Goal: Information Seeking & Learning: Learn about a topic

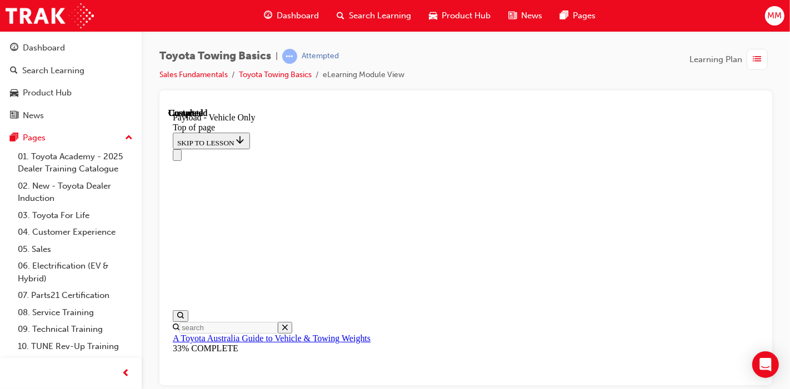
scroll to position [1676, 0]
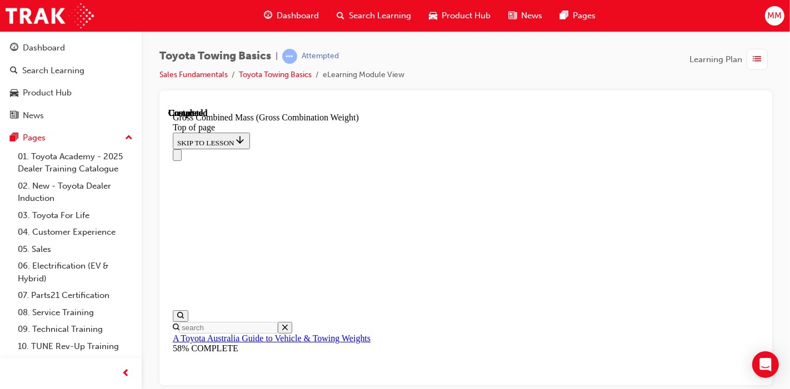
scroll to position [712, 0]
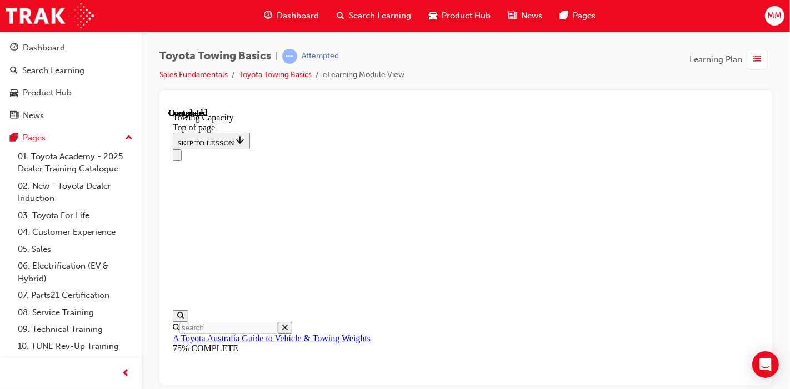
drag, startPoint x: 531, startPoint y: 364, endPoint x: 531, endPoint y: 358, distance: 6.7
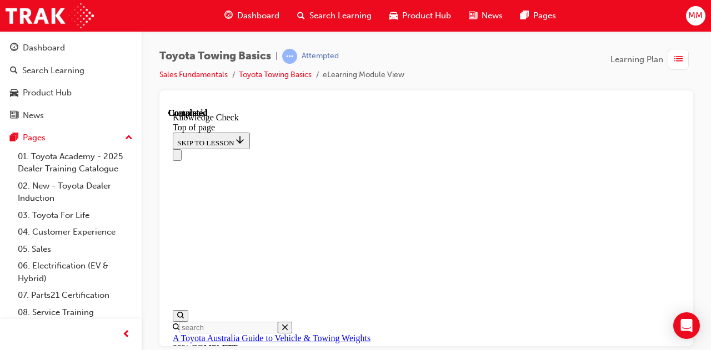
scroll to position [219, 0]
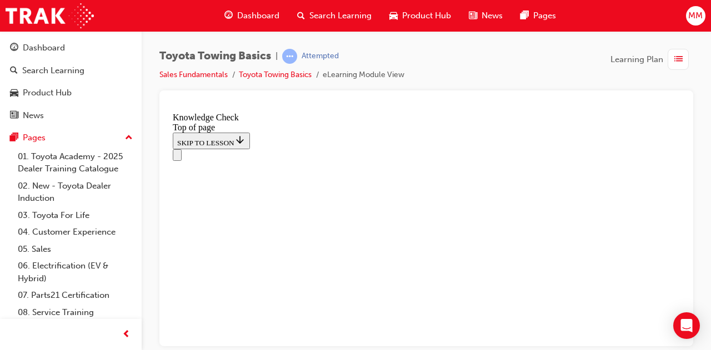
drag, startPoint x: 673, startPoint y: 2, endPoint x: 438, endPoint y: 61, distance: 242.0
click at [438, 61] on div "Toyota Towing Basics | Attempted Sales Fundamentals Toyota Towing Basics eLearn…" at bounding box center [426, 70] width 534 height 42
drag, startPoint x: 435, startPoint y: 8383, endPoint x: 426, endPoint y: 8400, distance: 19.4
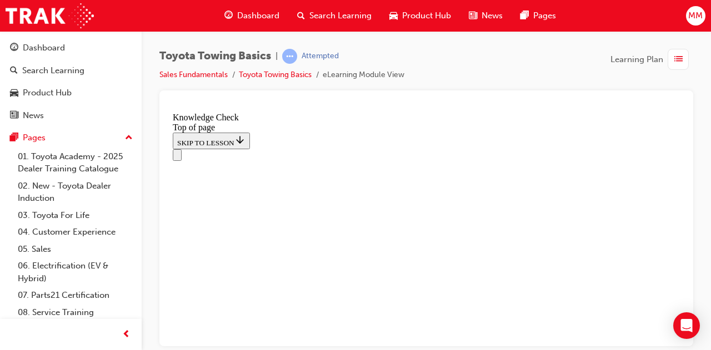
drag, startPoint x: 555, startPoint y: 8508, endPoint x: 524, endPoint y: 8514, distance: 31.1
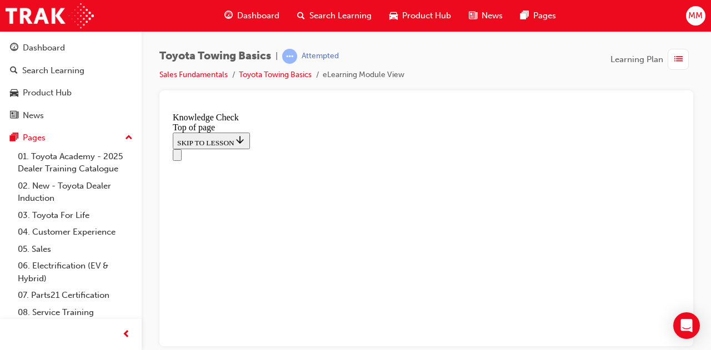
drag, startPoint x: 280, startPoint y: 8559, endPoint x: 557, endPoint y: 8501, distance: 282.6
drag, startPoint x: 296, startPoint y: 8556, endPoint x: 464, endPoint y: 8362, distance: 256.2
drag, startPoint x: 293, startPoint y: 8560, endPoint x: 570, endPoint y: 8504, distance: 282.8
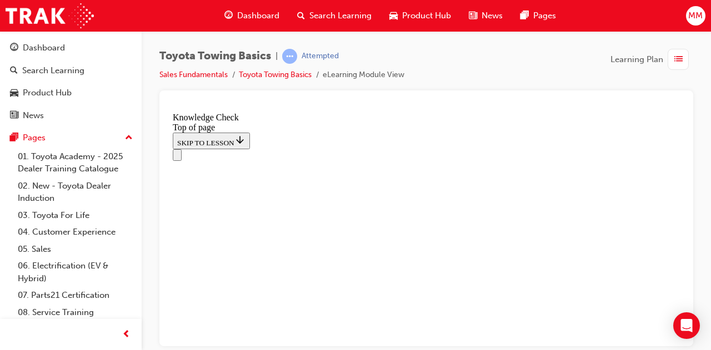
scroll to position [215, 0]
drag, startPoint x: 292, startPoint y: 8557, endPoint x: 350, endPoint y: 8421, distance: 147.3
drag, startPoint x: 290, startPoint y: 8554, endPoint x: 571, endPoint y: 8496, distance: 287.2
drag, startPoint x: 290, startPoint y: 8551, endPoint x: 486, endPoint y: 8507, distance: 201.0
drag, startPoint x: 284, startPoint y: 8549, endPoint x: 392, endPoint y: 8465, distance: 136.8
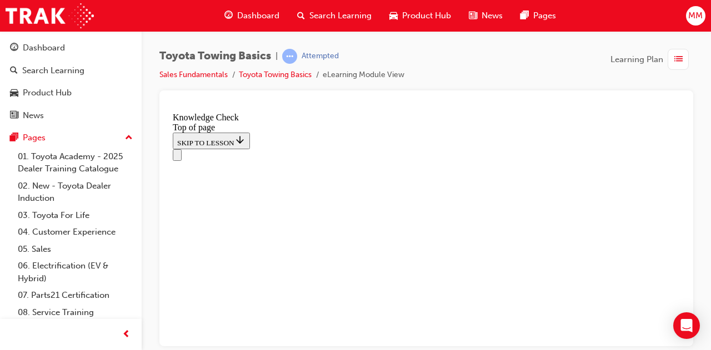
drag, startPoint x: 293, startPoint y: 8557, endPoint x: 282, endPoint y: 8519, distance: 39.4
drag, startPoint x: 292, startPoint y: 8547, endPoint x: 350, endPoint y: 8335, distance: 219.3
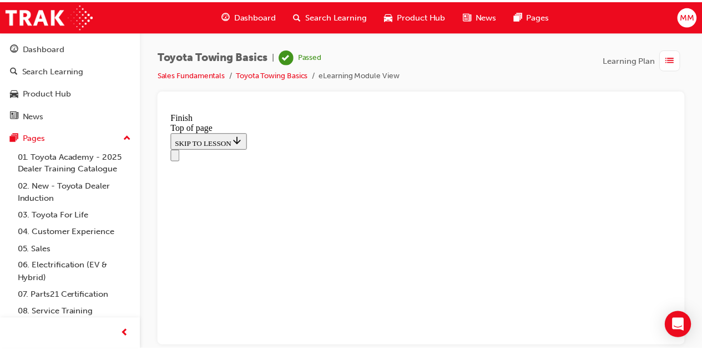
scroll to position [354, 0]
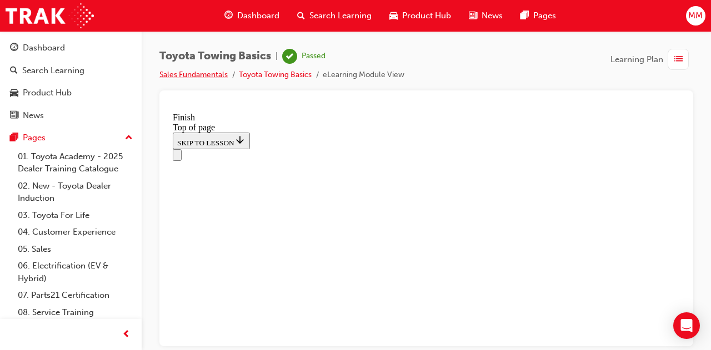
click at [200, 74] on link "Sales Fundamentals" at bounding box center [193, 74] width 68 height 9
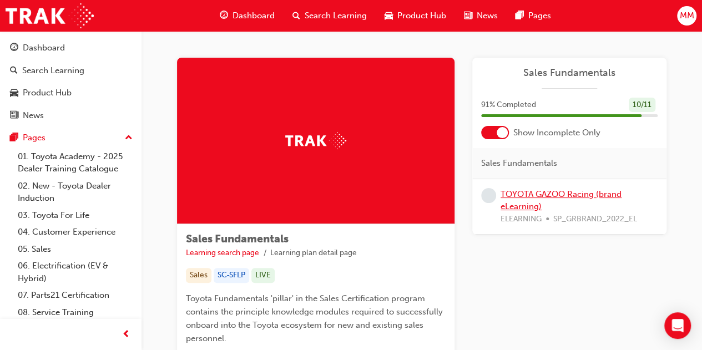
click at [535, 195] on link "TOYOTA GAZOO Racing (brand eLearning)" at bounding box center [561, 200] width 121 height 23
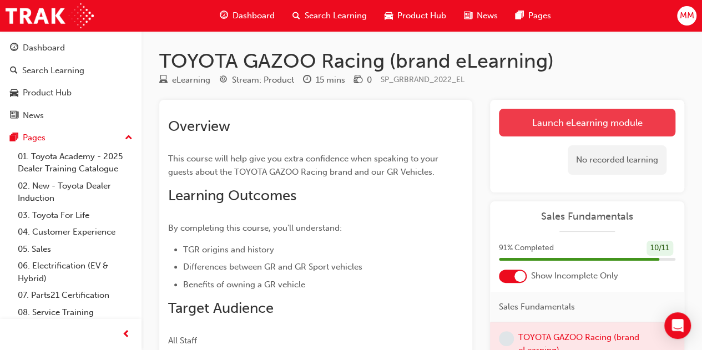
click at [543, 132] on link "Launch eLearning module" at bounding box center [587, 123] width 177 height 28
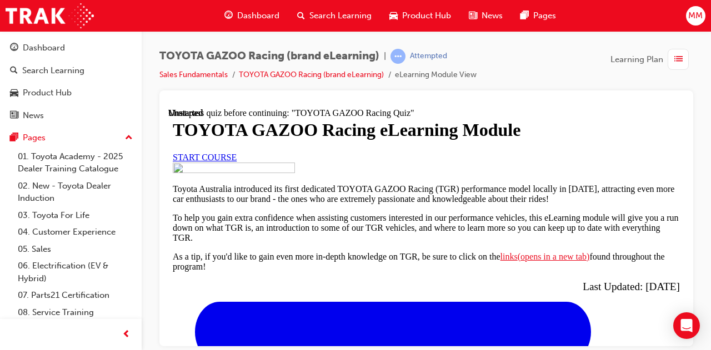
scroll to position [111, 0]
click at [237, 162] on span "START COURSE" at bounding box center [205, 156] width 64 height 9
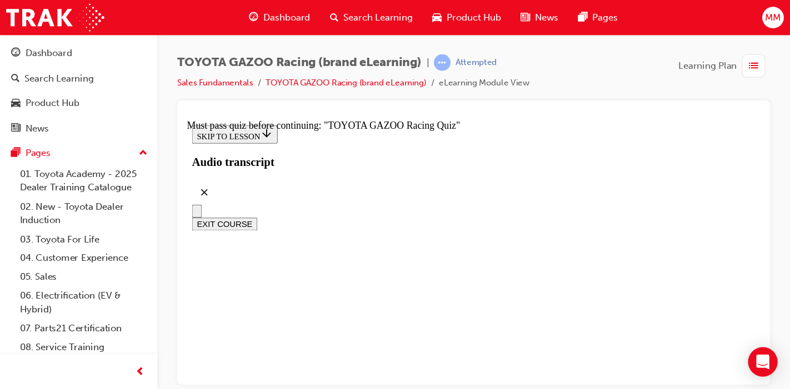
scroll to position [0, 0]
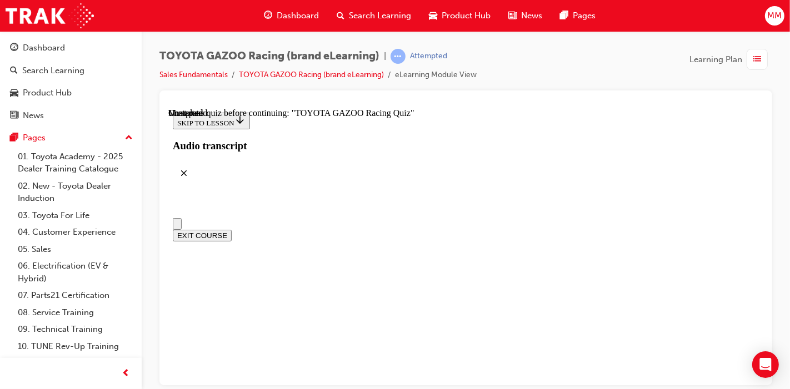
drag, startPoint x: 710, startPoint y: 0, endPoint x: 469, endPoint y: 98, distance: 260.7
click at [469, 98] on div at bounding box center [465, 237] width 612 height 295
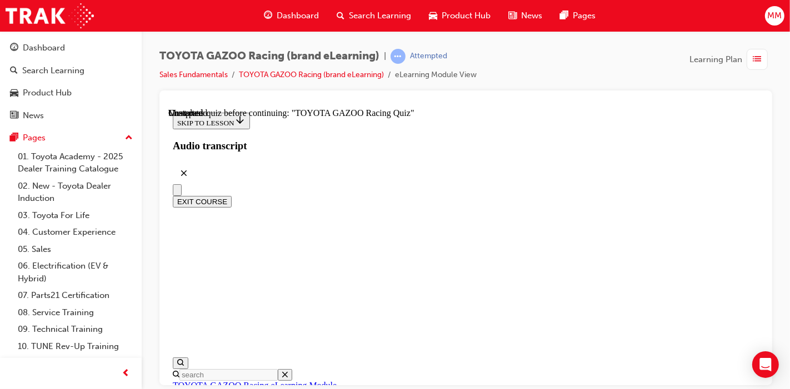
scroll to position [1357, 0]
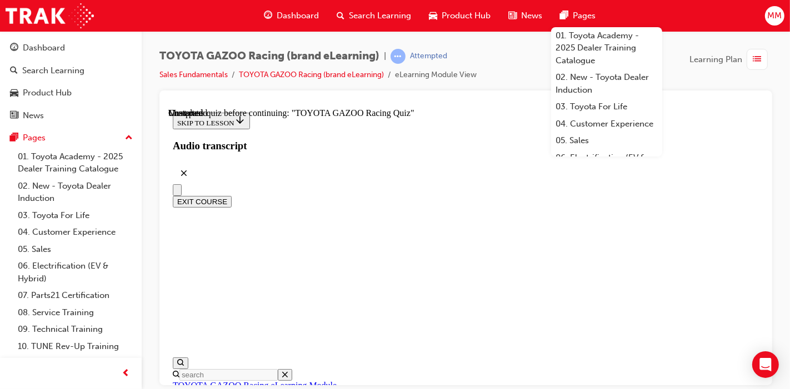
scroll to position [4275, 0]
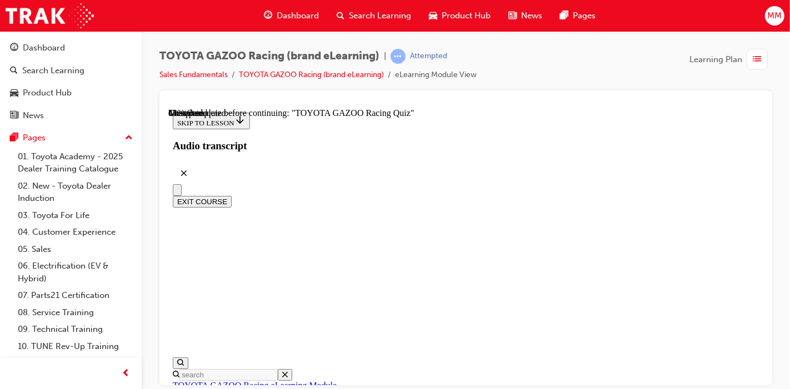
scroll to position [404, 0]
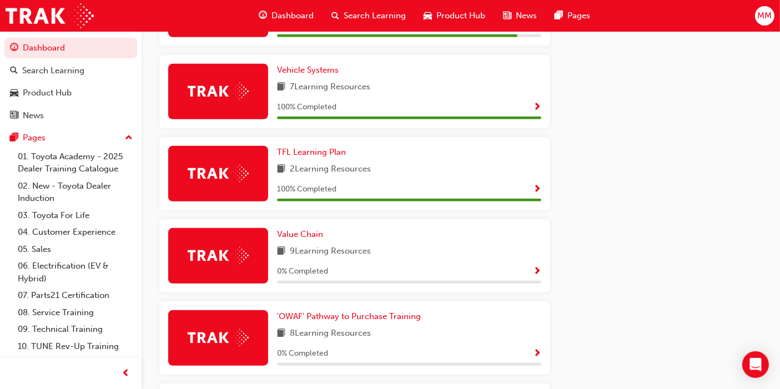
scroll to position [598, 0]
